Goal: Check status: Check status

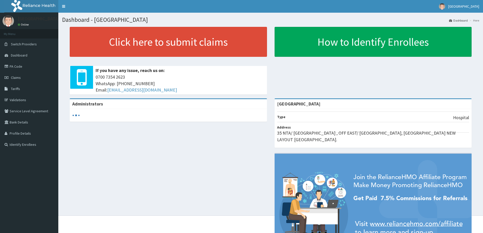
click at [17, 81] on link "Claims" at bounding box center [29, 77] width 58 height 11
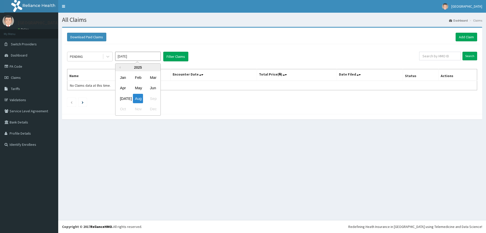
click at [142, 53] on input "Aug 2025" at bounding box center [138, 56] width 46 height 9
click at [124, 99] on div "Jul" at bounding box center [123, 98] width 10 height 9
type input "Jul 2025"
click at [179, 56] on button "Filter Claims" at bounding box center [175, 57] width 25 height 10
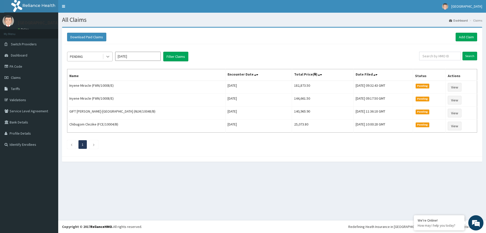
click at [107, 55] on icon at bounding box center [107, 56] width 5 height 5
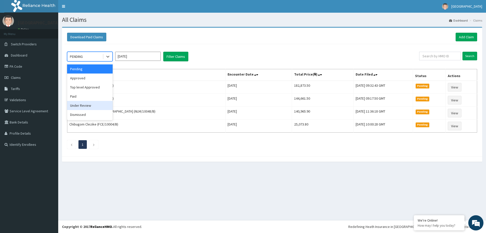
click at [82, 106] on div "Under Review" at bounding box center [90, 105] width 46 height 9
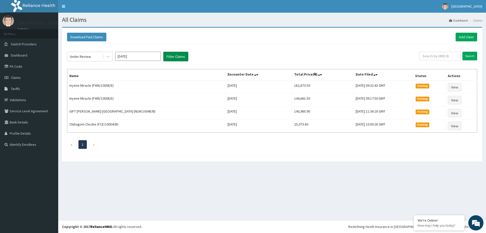
click at [169, 59] on button "Filter Claims" at bounding box center [175, 57] width 25 height 10
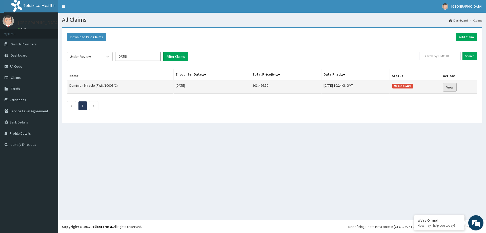
click at [455, 84] on link "View" at bounding box center [450, 87] width 14 height 9
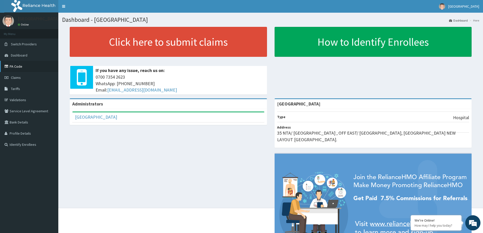
click at [16, 64] on link "PA Code" at bounding box center [29, 66] width 58 height 11
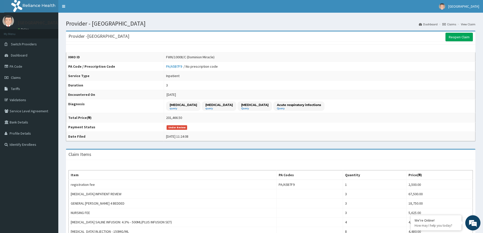
click at [181, 64] on link "PA/A5B7F9" at bounding box center [174, 66] width 17 height 5
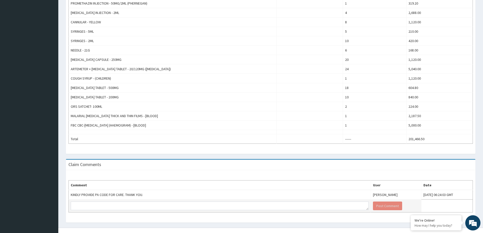
scroll to position [301, 0]
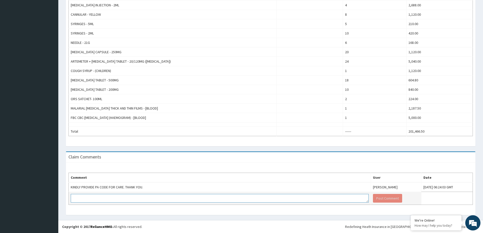
click at [169, 199] on textarea at bounding box center [220, 198] width 298 height 9
paste textarea "PA/A5B7F9"
paste textarea "PA/DE2C7E"
type textarea "PA/A5B7F9 AND PA/DE2C7E"
click at [373, 199] on button "Post Comment" at bounding box center [387, 198] width 29 height 9
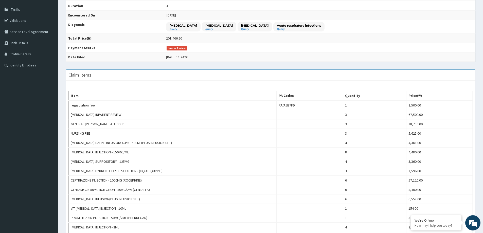
scroll to position [0, 0]
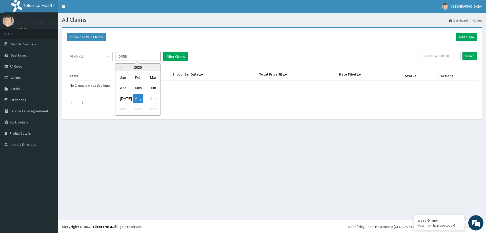
click at [136, 58] on input "Aug 2025" at bounding box center [138, 56] width 46 height 9
click at [123, 96] on div "Jul" at bounding box center [123, 98] width 10 height 9
type input "Jul 2025"
click at [174, 53] on button "Filter Claims" at bounding box center [175, 57] width 25 height 10
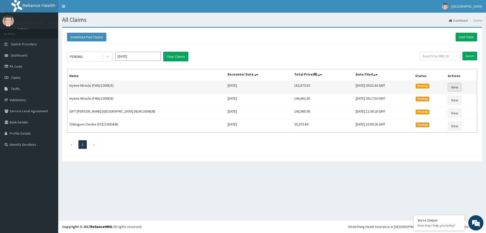
click at [452, 86] on link "View" at bounding box center [455, 87] width 14 height 9
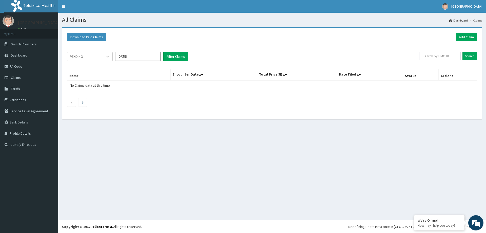
click at [132, 58] on input "[DATE]" at bounding box center [138, 56] width 46 height 9
click at [123, 99] on div "[DATE]" at bounding box center [123, 98] width 10 height 9
type input "[DATE]"
click at [179, 55] on button "Filter Claims" at bounding box center [175, 57] width 25 height 10
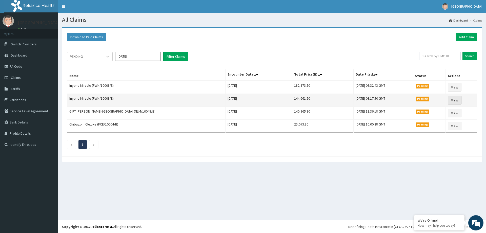
click at [450, 102] on link "View" at bounding box center [455, 100] width 14 height 9
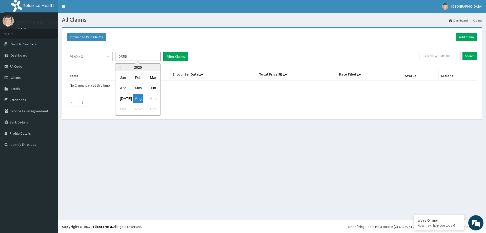
click at [146, 60] on input "Aug 2025" at bounding box center [138, 56] width 46 height 9
click at [121, 99] on div "Jul" at bounding box center [123, 98] width 10 height 9
type input "Jul 2025"
click at [167, 56] on button "Filter Claims" at bounding box center [175, 57] width 25 height 10
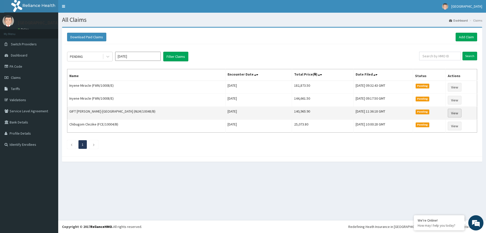
click at [448, 113] on link "View" at bounding box center [455, 113] width 14 height 9
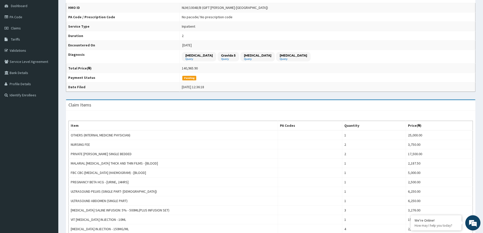
scroll to position [26, 0]
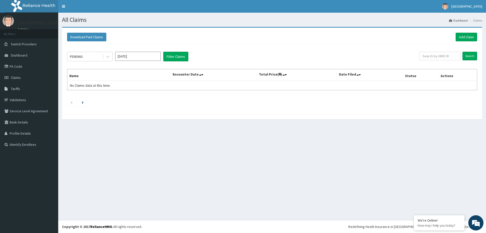
click at [147, 55] on input "[DATE]" at bounding box center [138, 56] width 46 height 9
click at [125, 96] on div "[DATE]" at bounding box center [123, 98] width 10 height 9
type input "[DATE]"
click at [175, 56] on button "Filter Claims" at bounding box center [175, 57] width 25 height 10
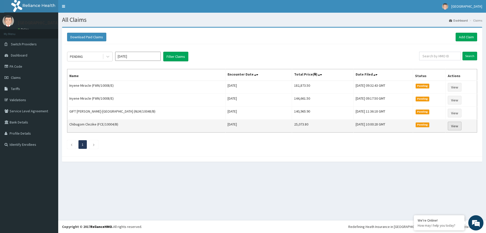
click at [451, 125] on link "View" at bounding box center [455, 126] width 14 height 9
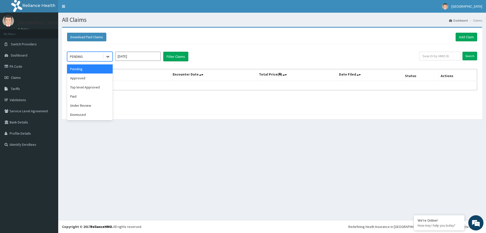
click at [108, 58] on icon at bounding box center [107, 56] width 5 height 5
click at [92, 109] on div "Under Review" at bounding box center [90, 105] width 46 height 9
click at [144, 53] on input "[DATE]" at bounding box center [138, 56] width 46 height 9
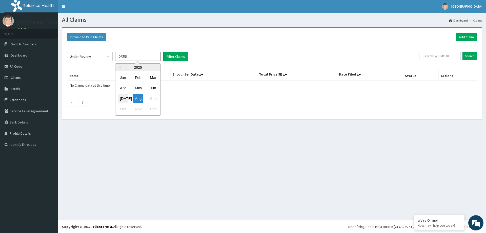
click at [121, 99] on div "[DATE]" at bounding box center [123, 98] width 10 height 9
type input "[DATE]"
click at [184, 56] on button "Filter Claims" at bounding box center [175, 57] width 25 height 10
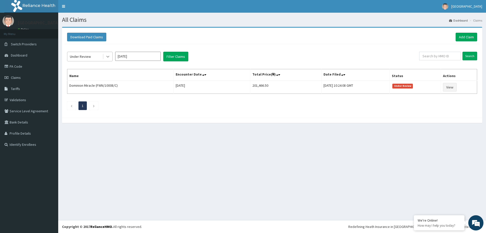
click at [104, 55] on div at bounding box center [107, 56] width 9 height 9
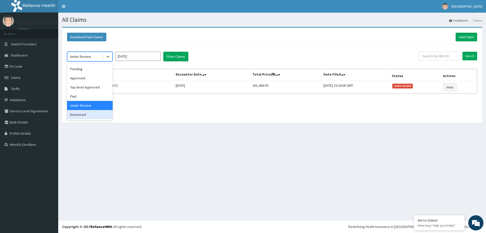
click at [98, 115] on div "Dismissed" at bounding box center [90, 114] width 46 height 9
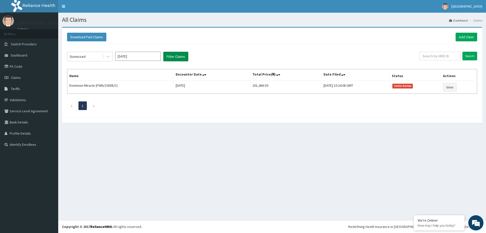
click at [167, 55] on button "Filter Claims" at bounding box center [175, 57] width 25 height 10
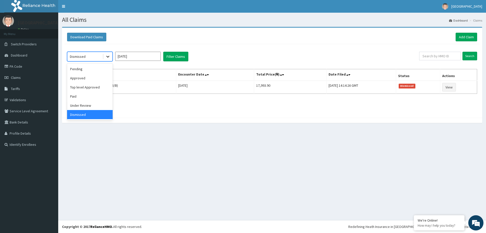
click at [106, 55] on icon at bounding box center [107, 56] width 5 height 5
click at [102, 87] on div "Top level Approved" at bounding box center [90, 87] width 46 height 9
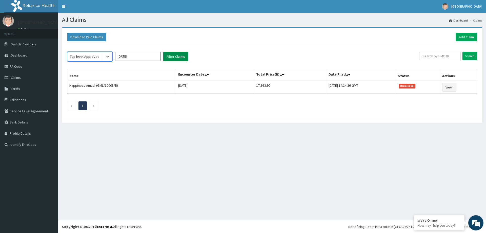
click at [166, 53] on button "Filter Claims" at bounding box center [175, 57] width 25 height 10
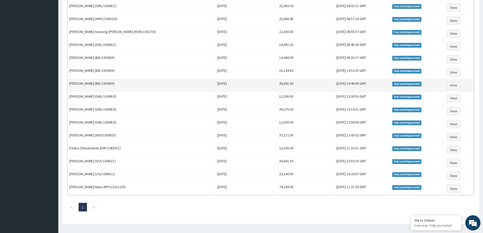
scroll to position [197, 0]
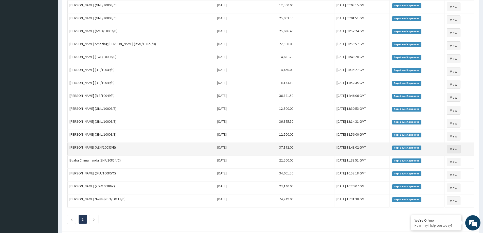
click at [459, 149] on link "View" at bounding box center [453, 149] width 14 height 9
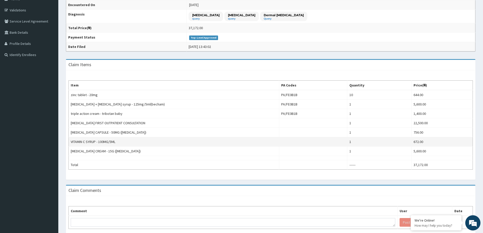
scroll to position [114, 0]
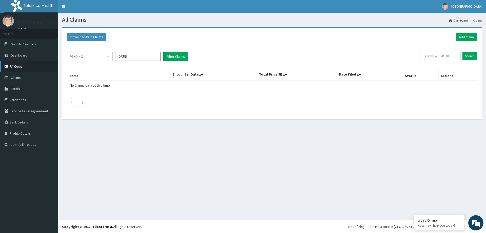
click at [18, 69] on link "PA Code" at bounding box center [29, 66] width 58 height 11
